Goal: Communication & Community: Participate in discussion

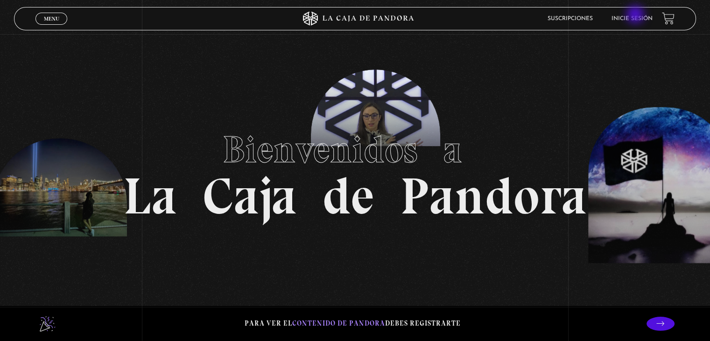
click at [637, 16] on link "Inicie sesión" at bounding box center [632, 19] width 41 height 6
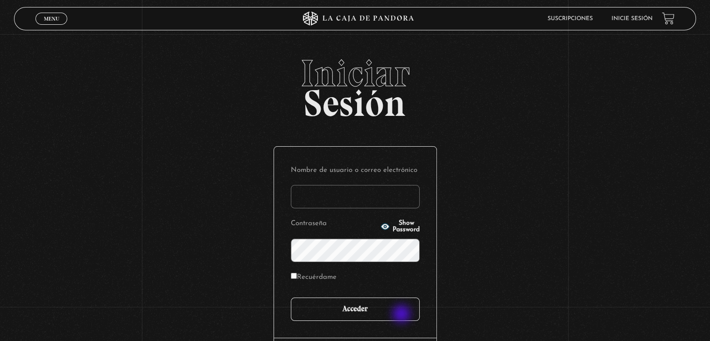
type input "[EMAIL_ADDRESS][DOMAIN_NAME]"
click at [403, 315] on input "Acceder" at bounding box center [355, 308] width 129 height 23
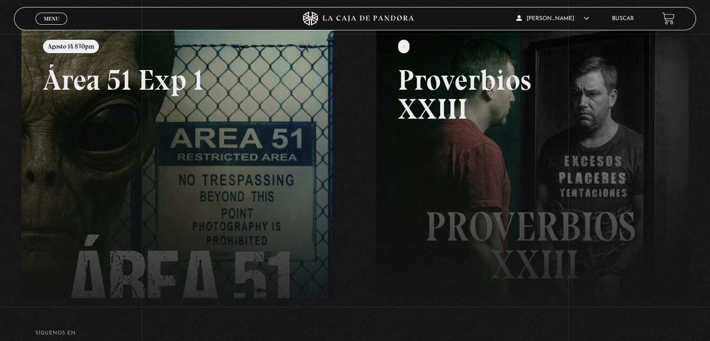
scroll to position [140, 0]
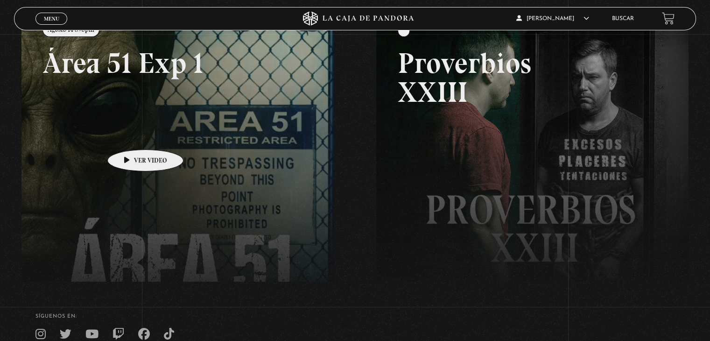
click at [128, 133] on link at bounding box center [376, 178] width 710 height 341
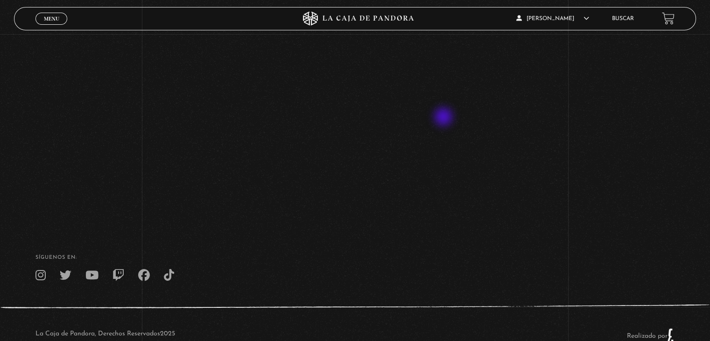
scroll to position [140, 0]
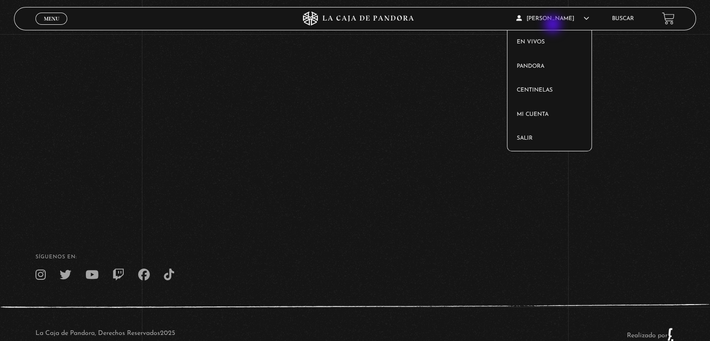
click at [552, 24] on article "Karen Avendaño En vivos Pandora Centinelas Mi cuenta Salir" at bounding box center [559, 18] width 85 height 22
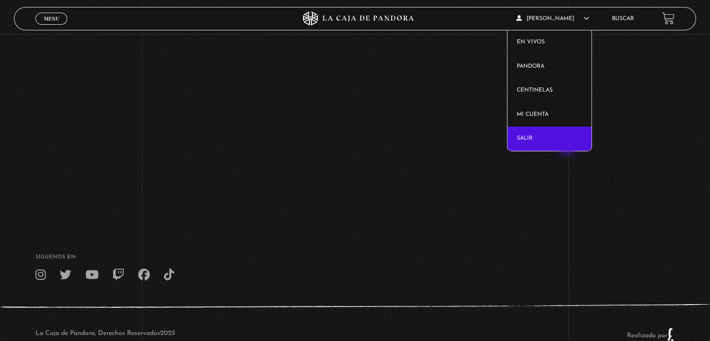
click at [568, 146] on link "Salir" at bounding box center [550, 139] width 85 height 24
